Goal: Task Accomplishment & Management: Complete application form

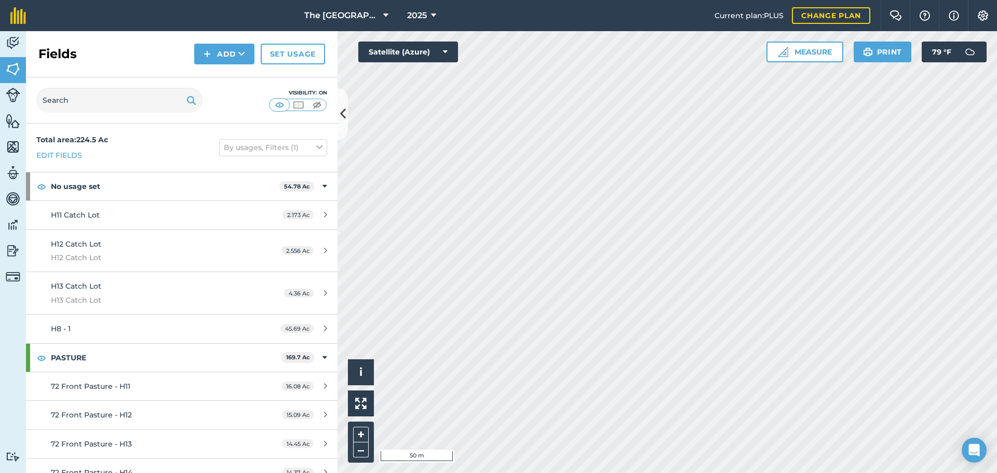
click at [682, 473] on html "The 808 Ranch at the Ridge 2025 Current plan : PLUS Change plan Farm Chat Help …" at bounding box center [498, 236] width 997 height 473
click at [232, 58] on button "Add" at bounding box center [224, 54] width 60 height 21
click at [237, 78] on link "Draw" at bounding box center [224, 77] width 57 height 23
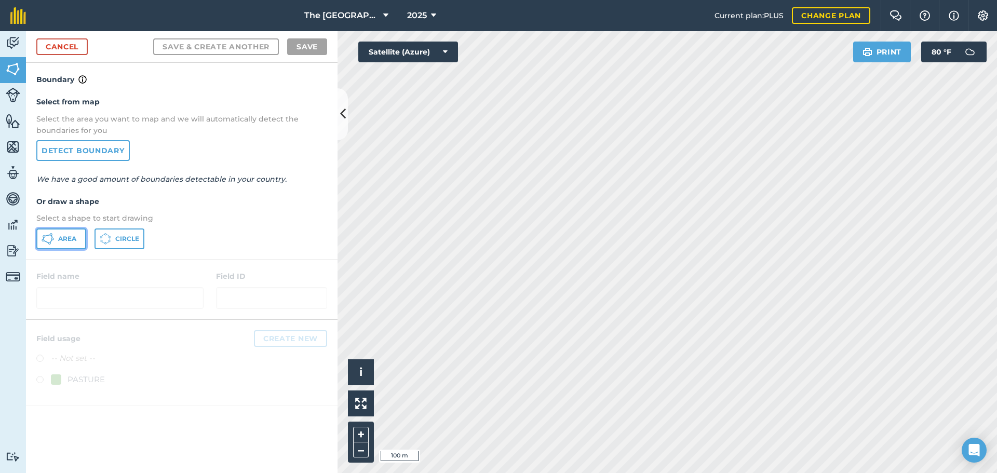
click at [69, 245] on button "Area" at bounding box center [61, 238] width 50 height 21
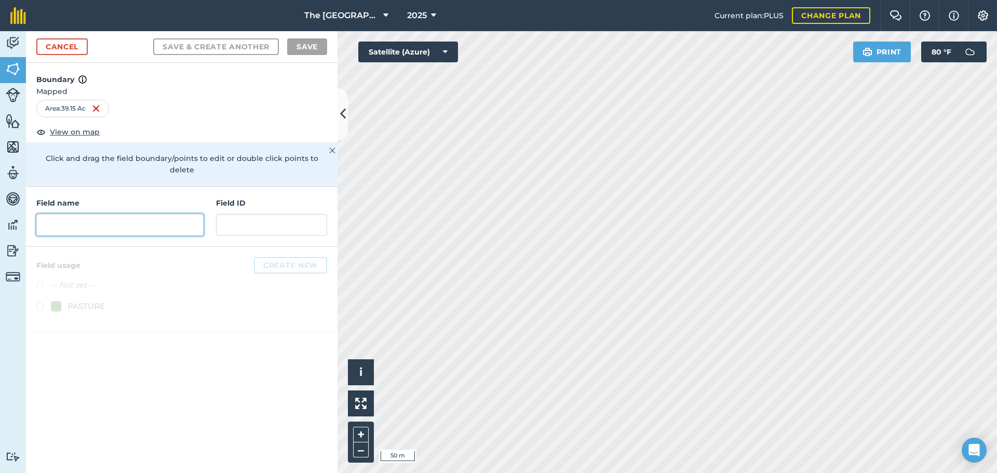
click at [148, 214] on input "text" at bounding box center [119, 225] width 167 height 22
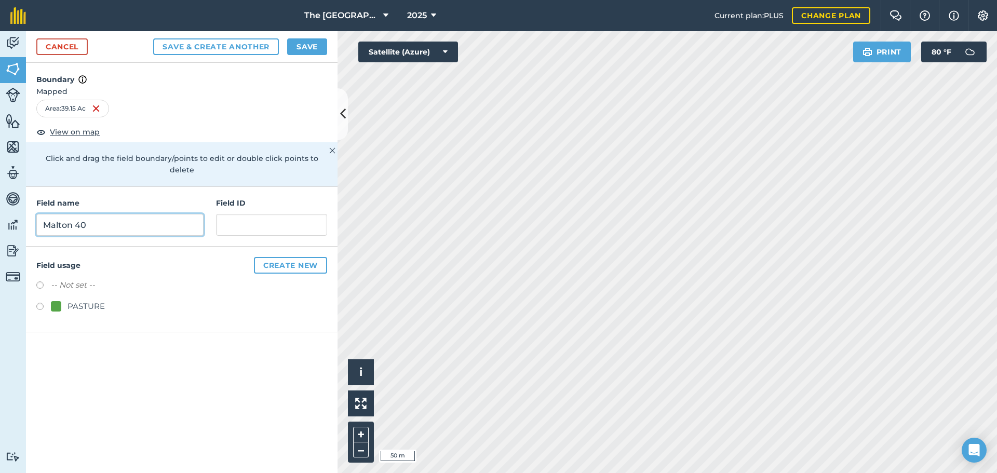
type input "Malton 40"
click at [301, 217] on input "text" at bounding box center [271, 225] width 111 height 22
type input "Malton 40"
click at [324, 257] on button "Create new" at bounding box center [290, 265] width 73 height 17
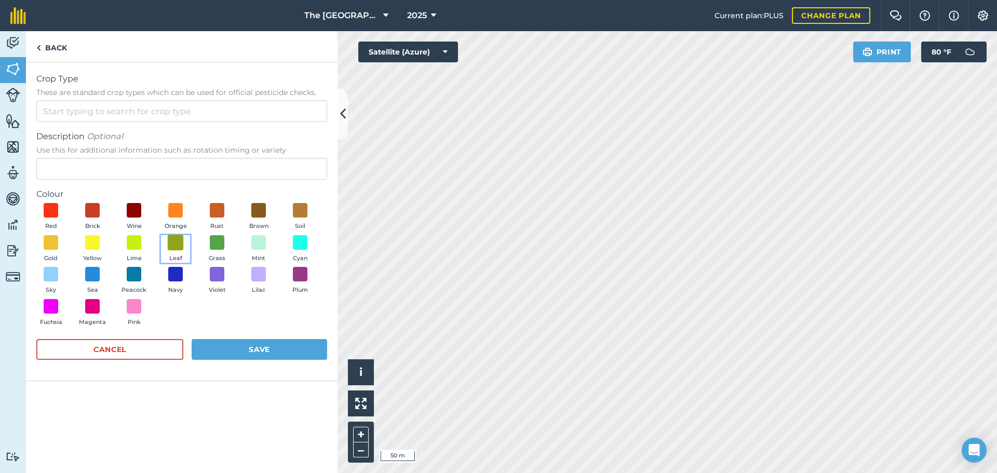
click at [174, 244] on span at bounding box center [176, 242] width 16 height 16
click at [179, 250] on span at bounding box center [176, 242] width 16 height 16
click at [177, 240] on img at bounding box center [175, 242] width 10 height 14
click at [252, 246] on span at bounding box center [259, 242] width 16 height 16
click at [93, 240] on span at bounding box center [93, 242] width 16 height 16
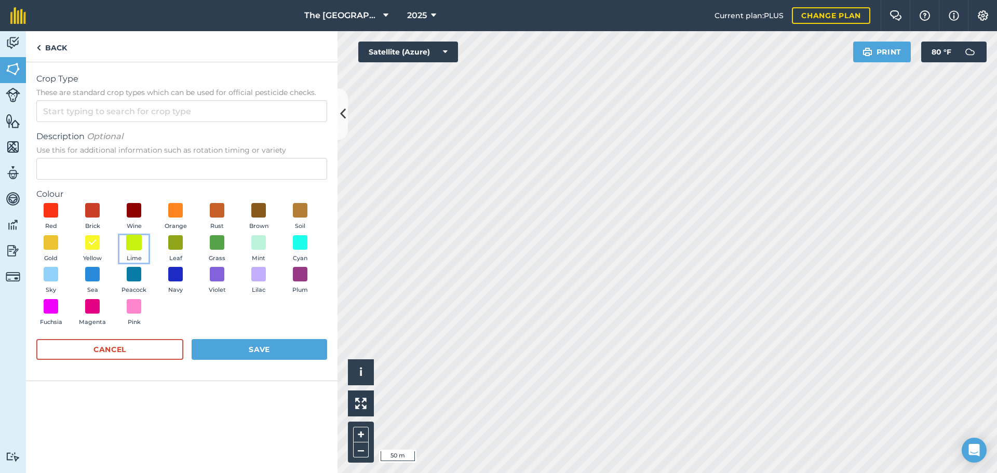
click at [131, 239] on span at bounding box center [134, 242] width 16 height 16
click at [148, 110] on input "Crop Type These are standard crop types which can be used for official pesticid…" at bounding box center [181, 111] width 291 height 22
click at [104, 157] on div "Description Optional Use this for additional information such as rotation timin…" at bounding box center [181, 154] width 291 height 49
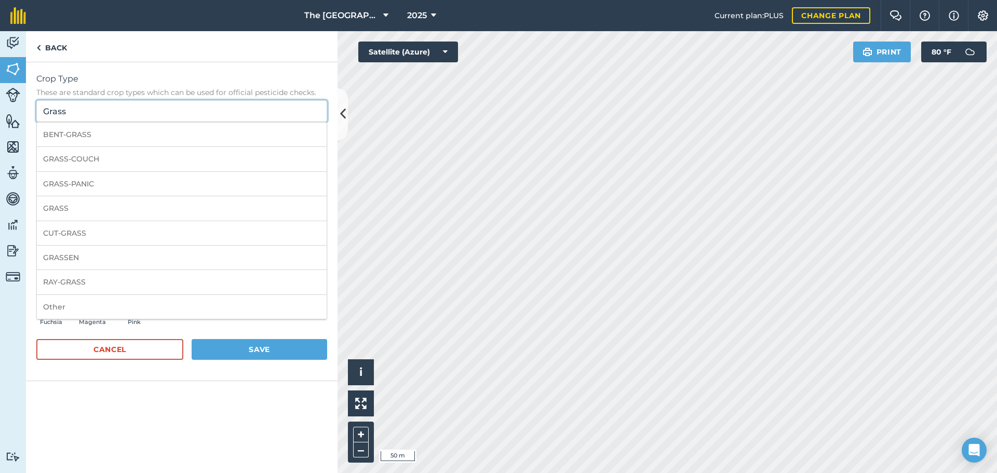
drag, startPoint x: 88, startPoint y: 115, endPoint x: 3, endPoint y: 103, distance: 86.1
click at [3, 103] on div "Activity Fields Livestock Features Maps Team Vehicles Data Reporting Billing Tu…" at bounding box center [498, 252] width 997 height 442
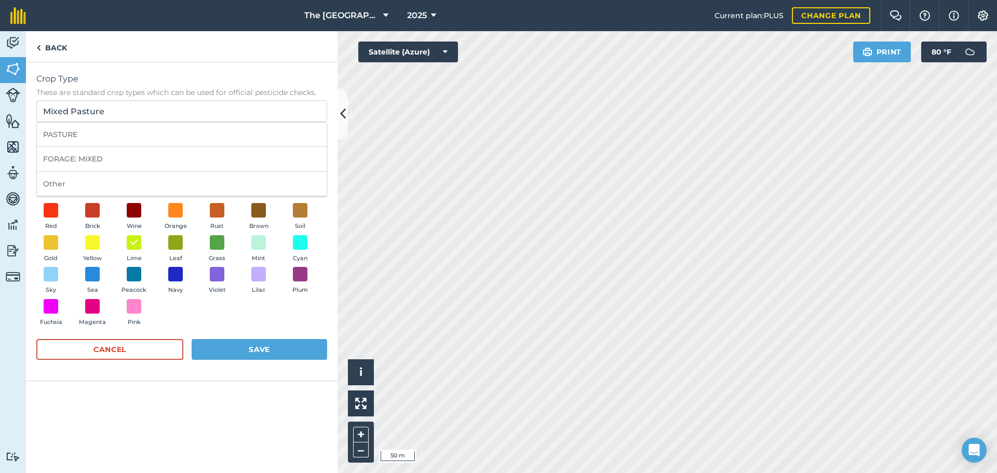
click at [234, 83] on span "Crop Type" at bounding box center [181, 79] width 291 height 12
click at [234, 100] on input "Mixed Pasture" at bounding box center [181, 111] width 291 height 22
click at [256, 347] on button "Save" at bounding box center [260, 349] width 136 height 21
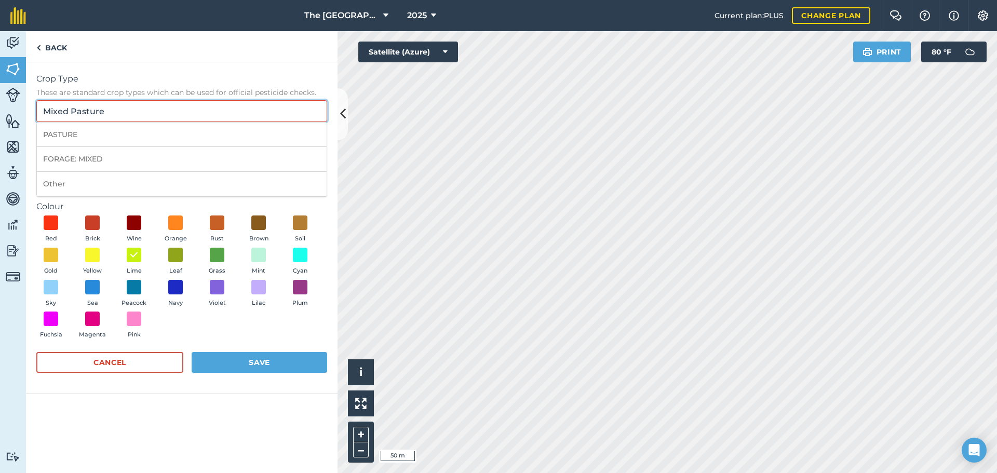
click at [175, 109] on input "Mixed Pasture" at bounding box center [181, 111] width 291 height 22
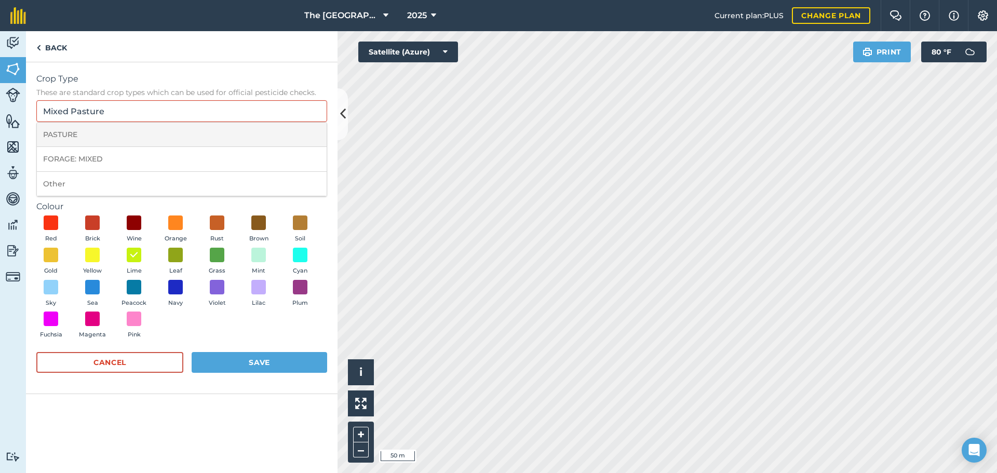
click at [152, 133] on li "PASTURE" at bounding box center [182, 135] width 290 height 24
type input "PASTURE"
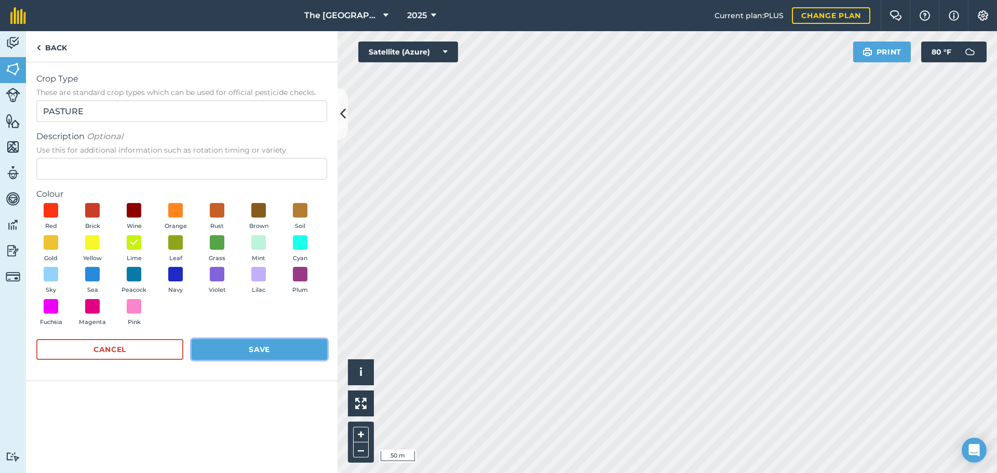
click at [275, 351] on button "Save" at bounding box center [260, 349] width 136 height 21
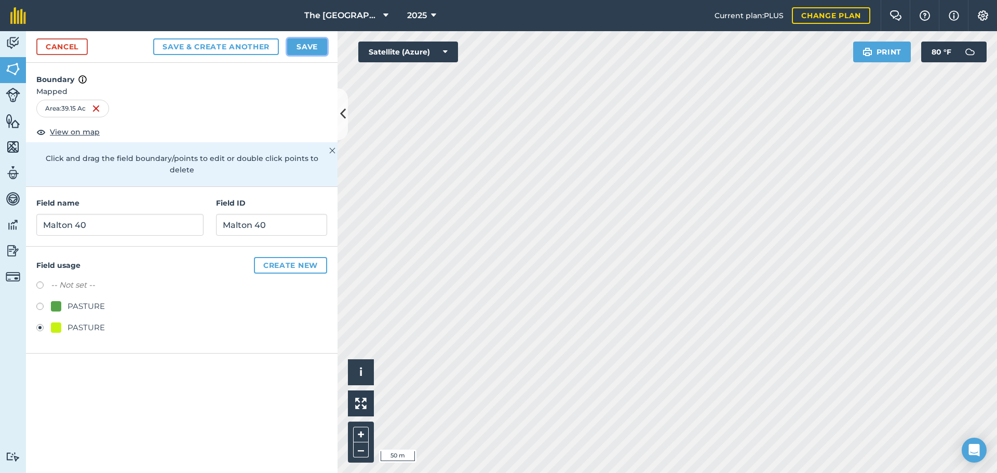
click at [319, 43] on button "Save" at bounding box center [307, 46] width 40 height 17
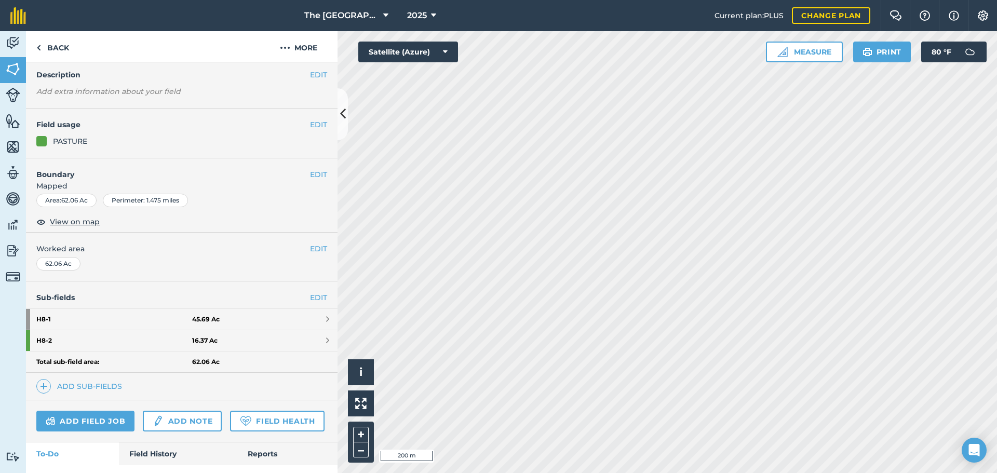
scroll to position [106, 0]
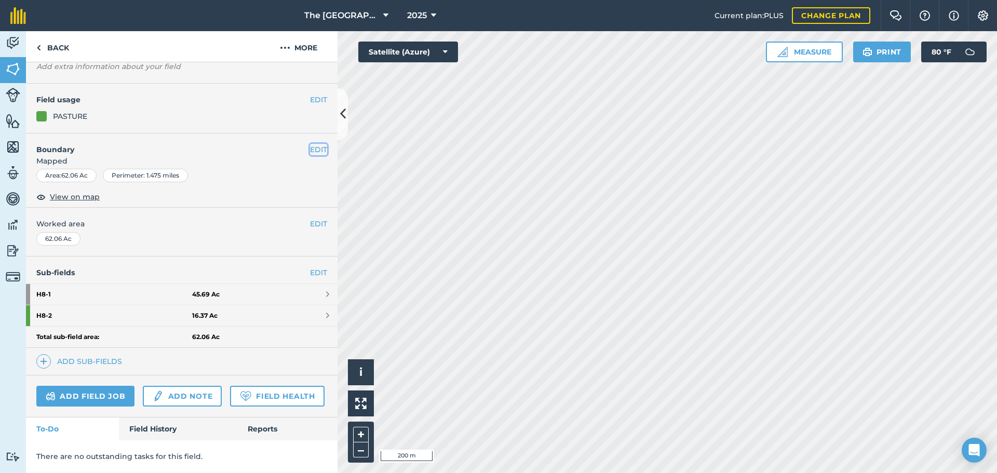
click at [312, 144] on button "EDIT" at bounding box center [318, 149] width 17 height 11
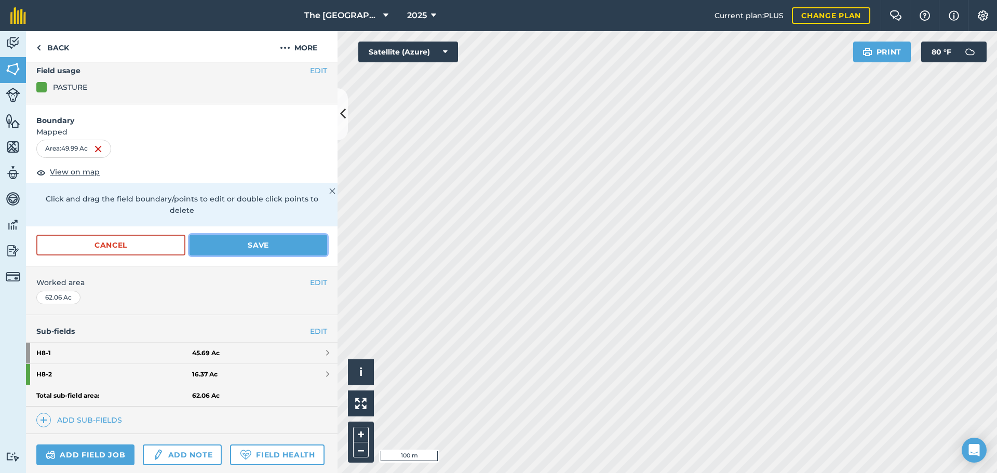
click at [226, 243] on button "Save" at bounding box center [259, 245] width 138 height 21
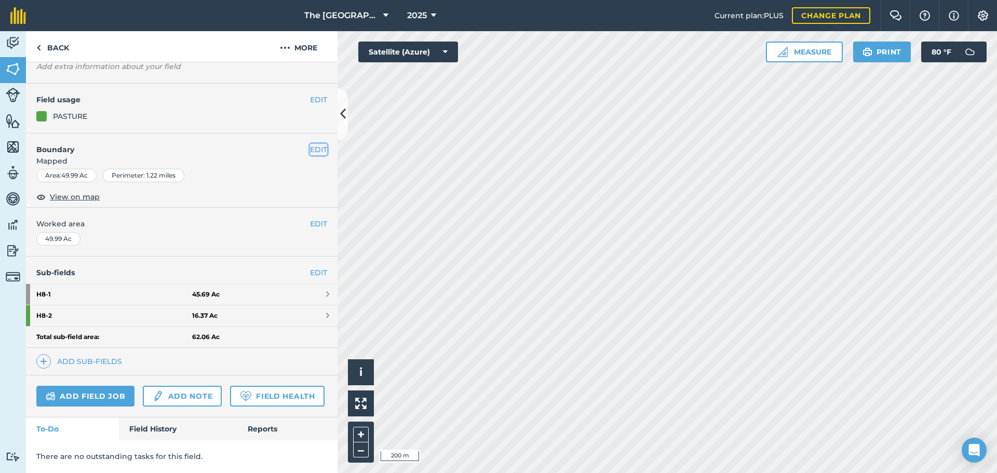
click at [311, 144] on button "EDIT" at bounding box center [318, 149] width 17 height 11
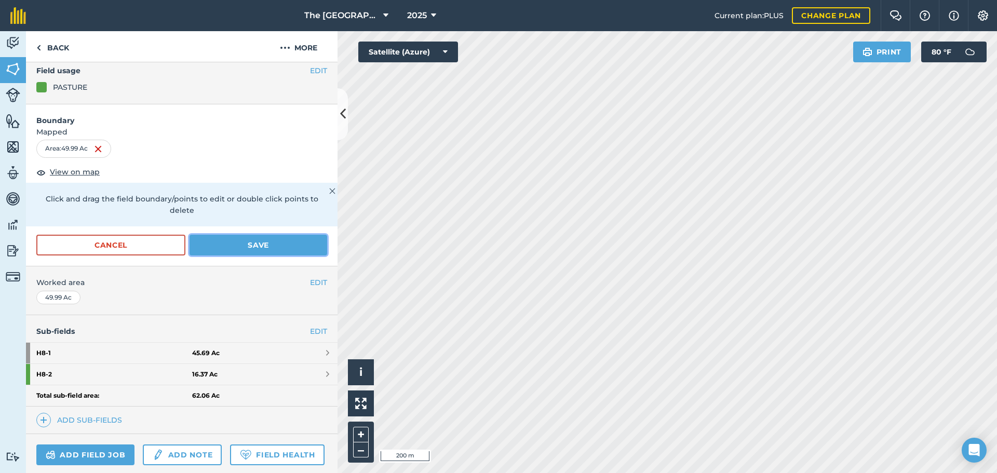
click at [261, 242] on button "Save" at bounding box center [259, 245] width 138 height 21
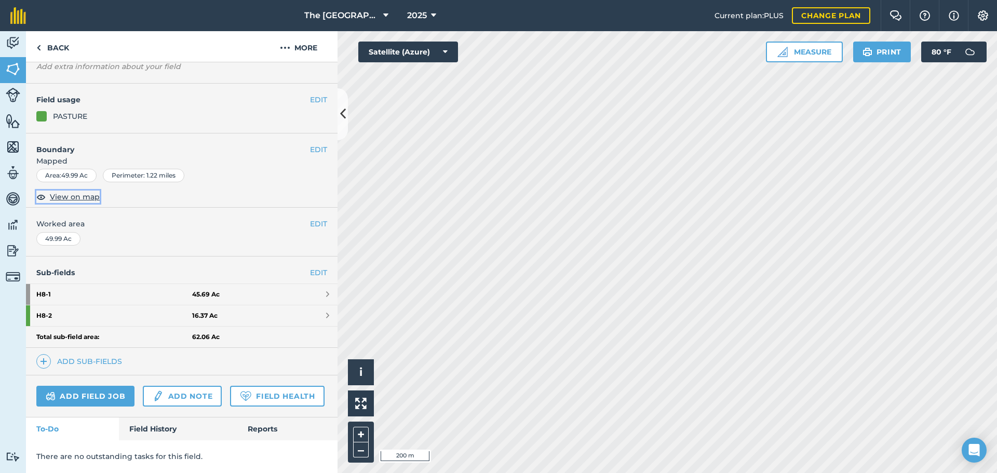
click at [80, 191] on span "View on map" at bounding box center [75, 196] width 50 height 11
click at [311, 133] on div "EDIT Boundary Mapped Area : 49.99 Ac Perimeter : 1.22 miles View on map" at bounding box center [182, 170] width 312 height 75
click at [310, 144] on button "EDIT" at bounding box center [318, 149] width 17 height 11
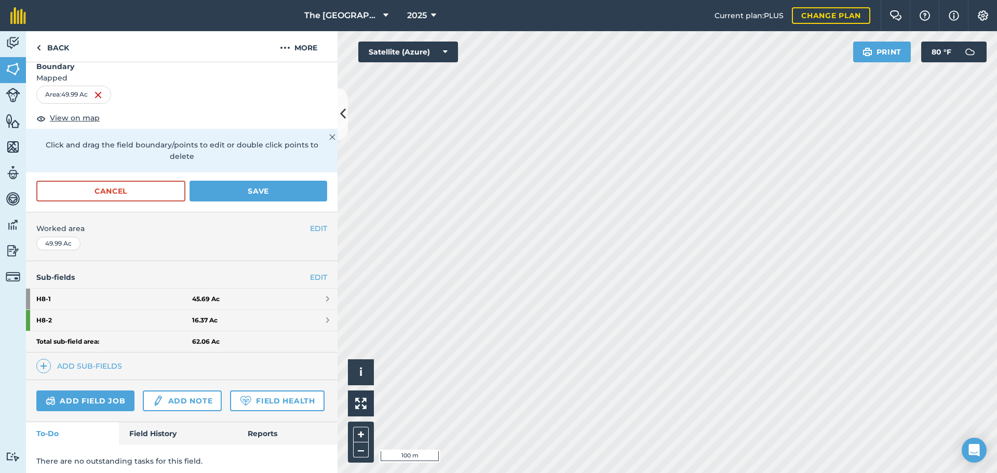
scroll to position [142, 0]
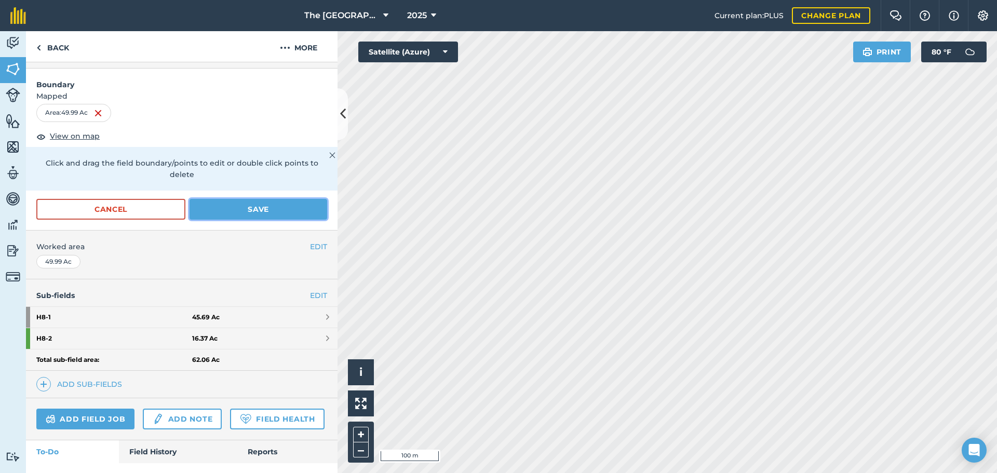
click at [214, 213] on button "Save" at bounding box center [259, 209] width 138 height 21
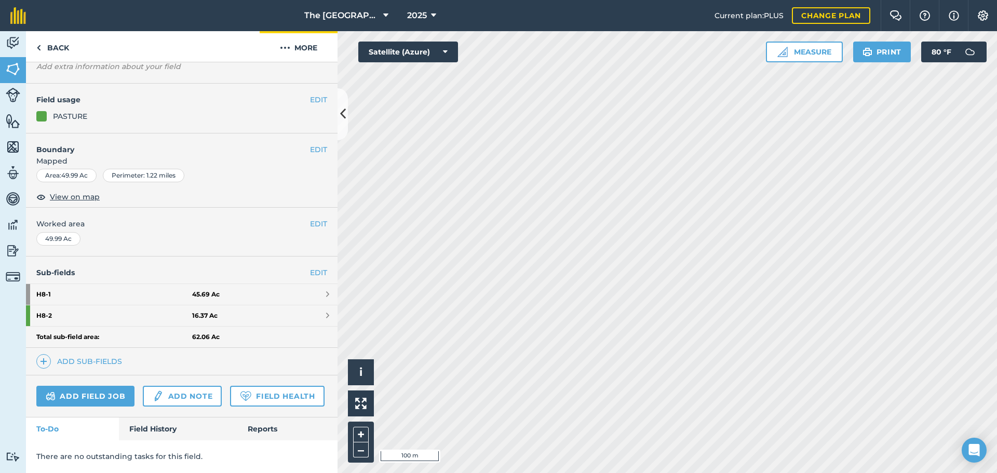
scroll to position [106, 0]
